Goal: Check status

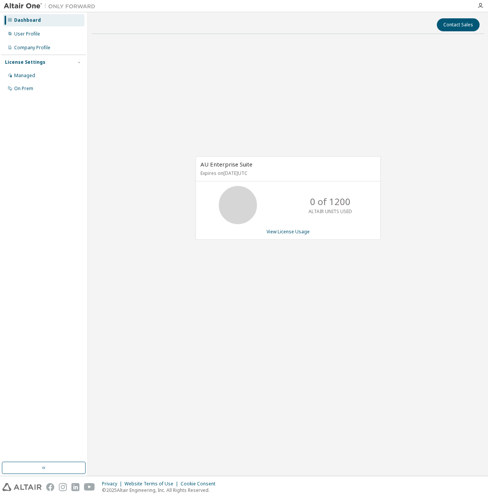
click at [345, 70] on div "AU Enterprise Suite Expires on [DATE] UTC 0 of 1200 ALTAIR UNITS USED View Lice…" at bounding box center [288, 202] width 393 height 324
click at [282, 234] on link "View License Usage" at bounding box center [288, 232] width 43 height 6
